Goal: Task Accomplishment & Management: Manage account settings

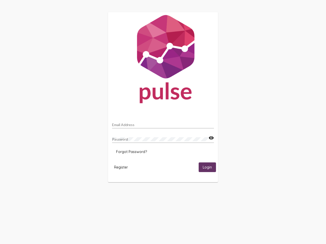
click at [163, 123] on input "Email Address" at bounding box center [163, 125] width 102 height 4
click at [211, 138] on mat-icon "visibility" at bounding box center [210, 138] width 5 height 6
click at [131, 152] on span "Forgot Password?" at bounding box center [131, 152] width 31 height 5
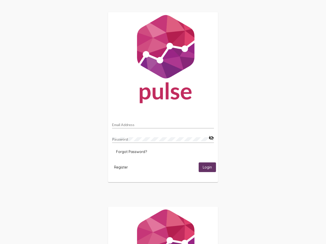
click at [121, 167] on span "Register" at bounding box center [121, 167] width 14 height 5
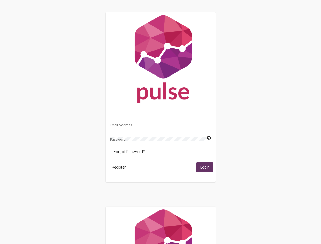
click at [207, 167] on span "Login" at bounding box center [204, 167] width 9 height 5
